Goal: Find specific page/section: Find specific page/section

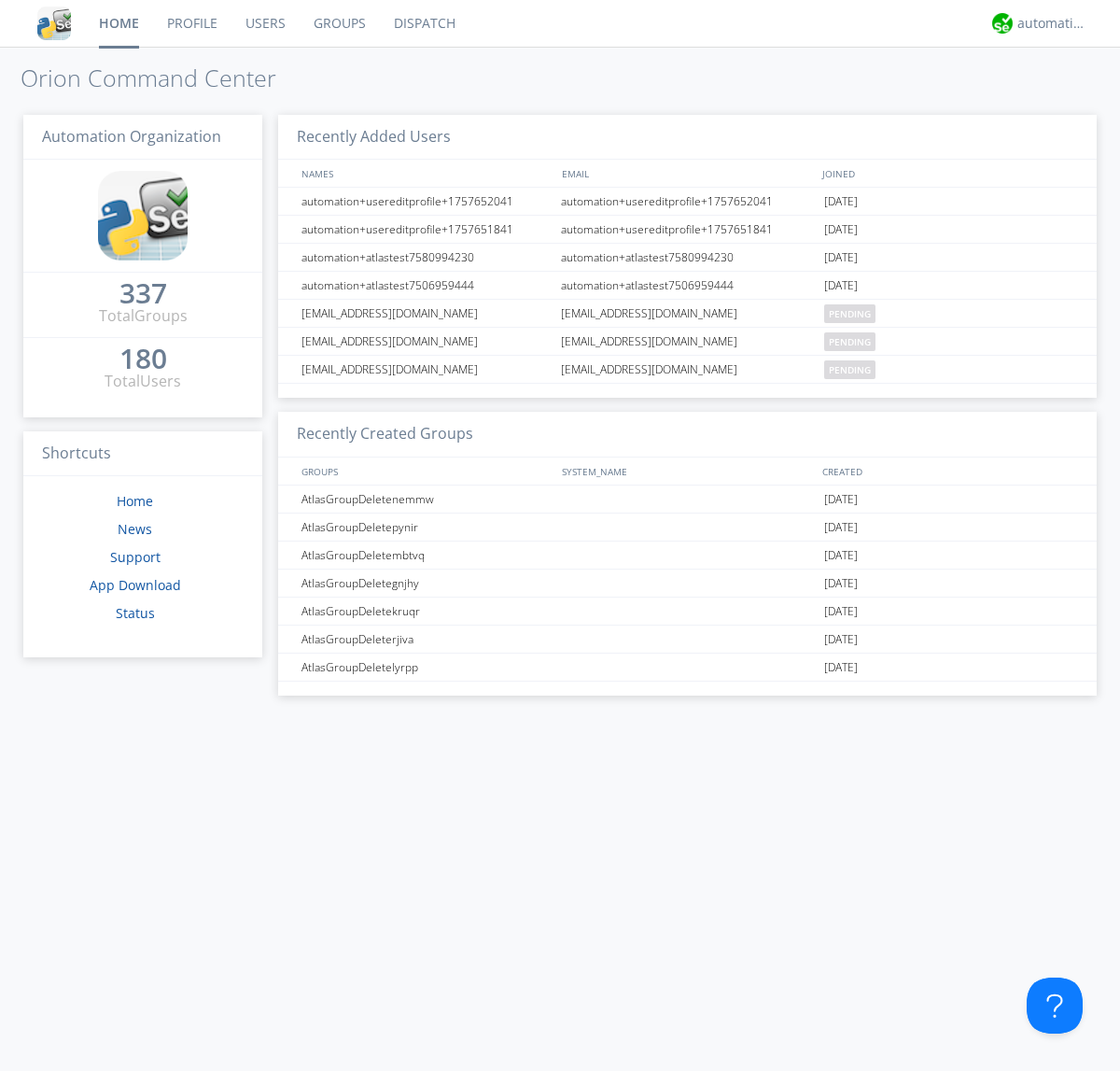
click at [422, 23] on link "Dispatch" at bounding box center [424, 23] width 90 height 46
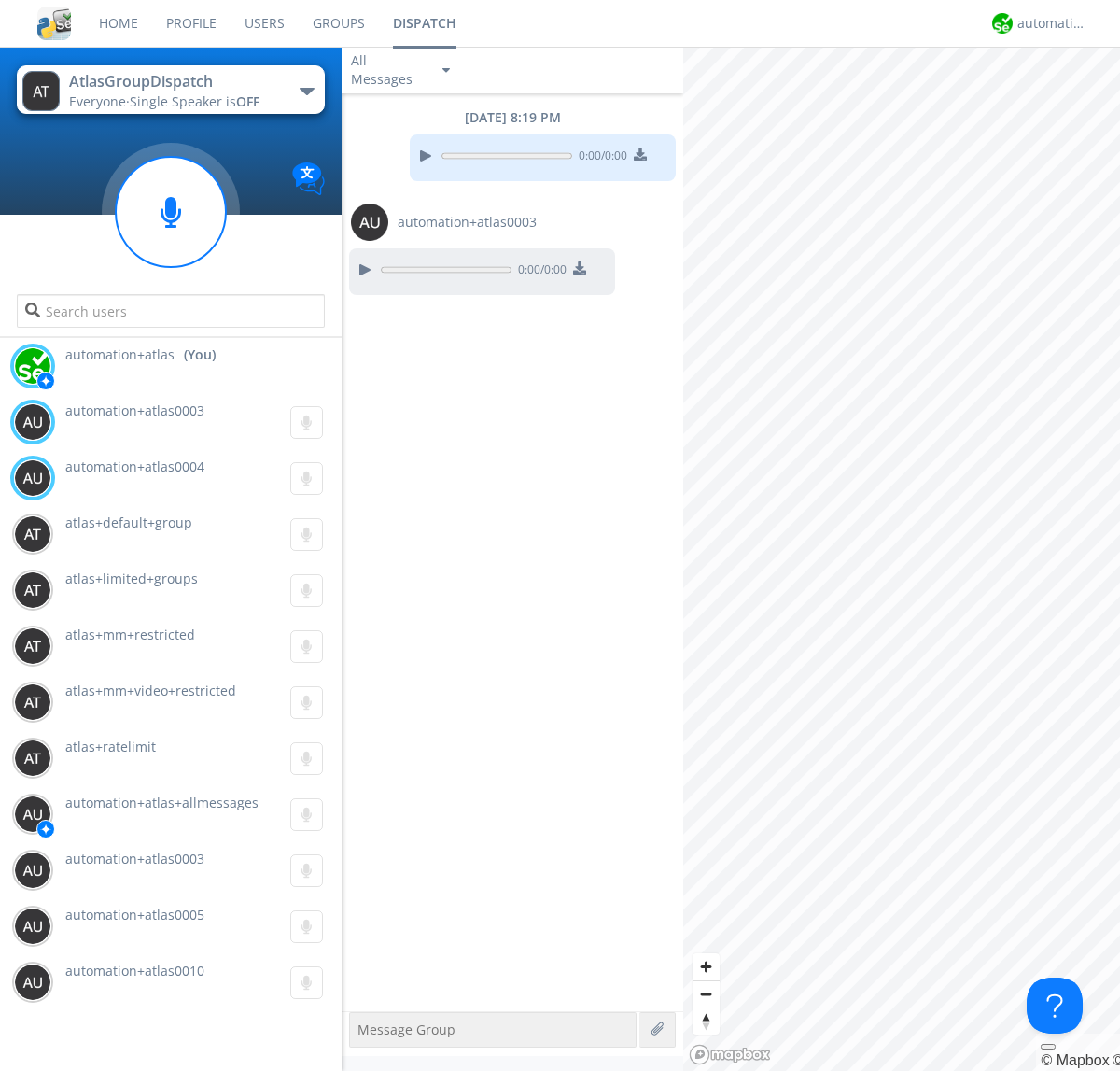
click at [306, 91] on div "button" at bounding box center [306, 92] width 14 height 8
click at [0, 0] on span "AtlasGroupDispatch2" at bounding box center [0, 0] width 0 height 0
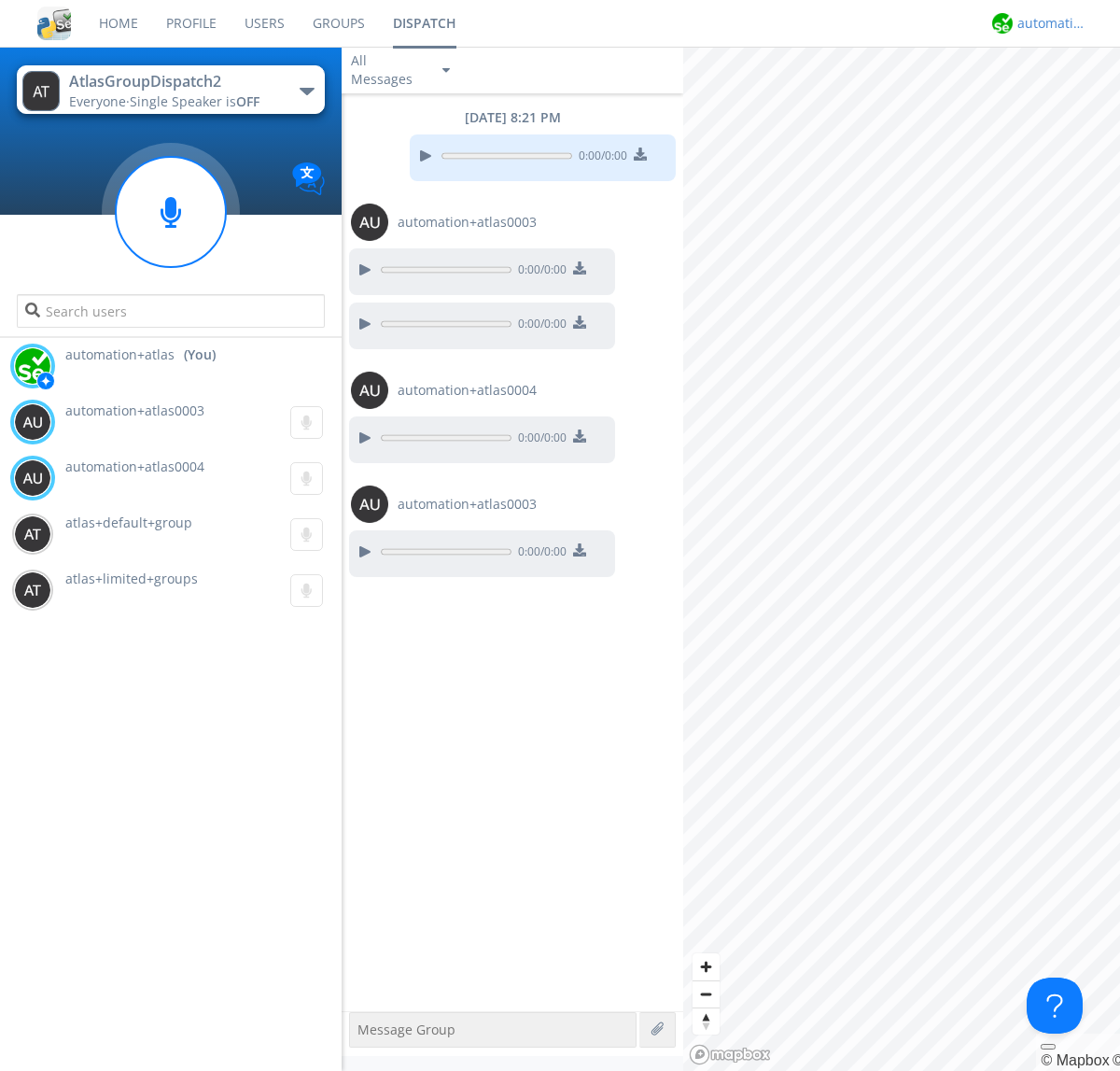
click at [1047, 23] on div "automation+atlas" at bounding box center [1052, 22] width 70 height 18
